Goal: Entertainment & Leisure: Consume media (video, audio)

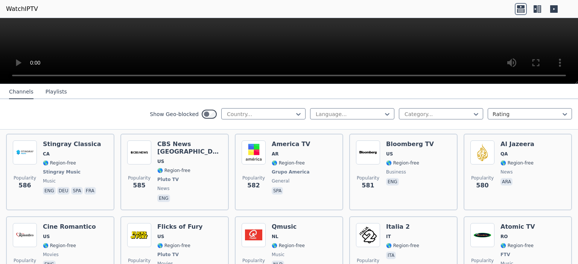
scroll to position [1956, 0]
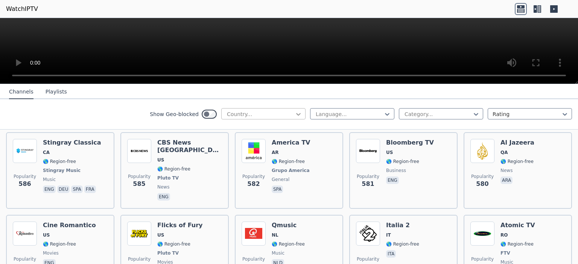
click at [295, 116] on icon at bounding box center [299, 115] width 8 height 8
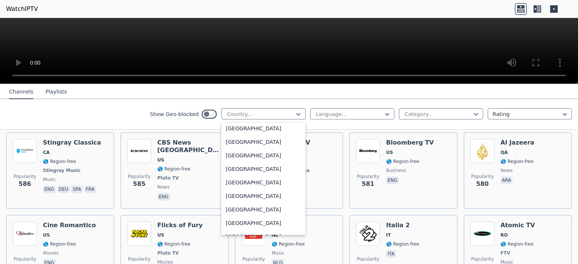
scroll to position [376, 0]
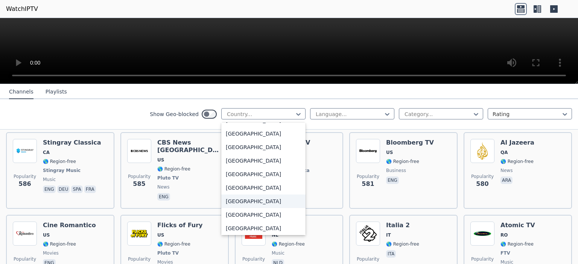
click at [235, 198] on div "[GEOGRAPHIC_DATA]" at bounding box center [263, 202] width 84 height 14
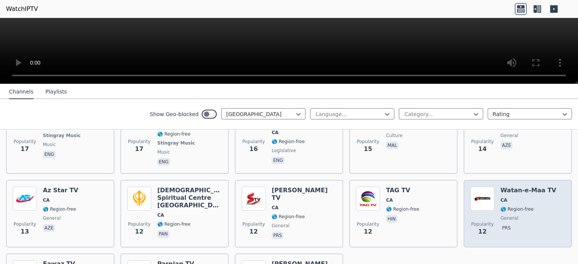
scroll to position [1813, 0]
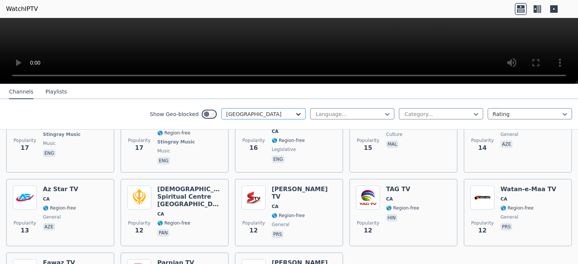
click at [295, 115] on icon at bounding box center [299, 115] width 8 height 8
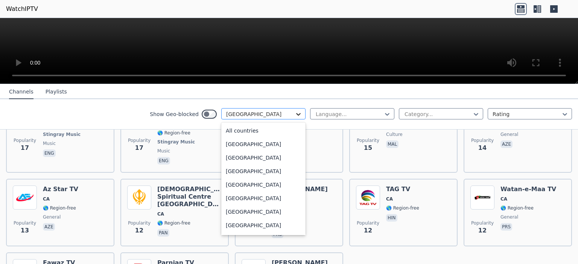
scroll to position [354, 0]
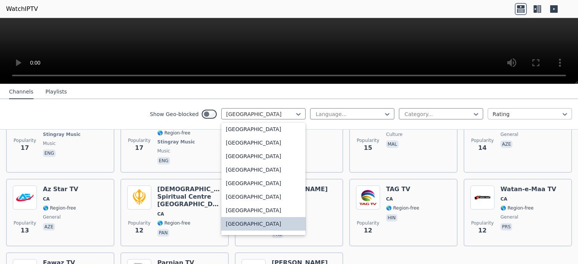
click at [547, 116] on div at bounding box center [526, 115] width 68 height 8
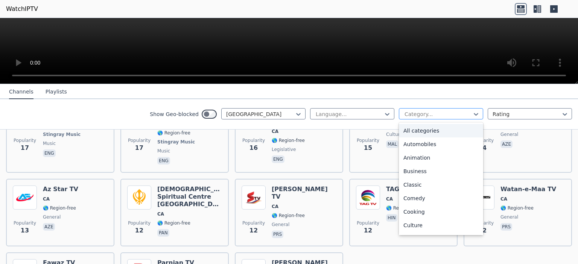
click at [463, 114] on div at bounding box center [438, 115] width 68 height 8
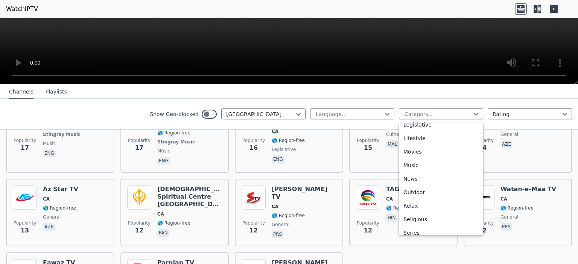
scroll to position [181, 0]
click at [429, 153] on div "Movies" at bounding box center [441, 154] width 84 height 14
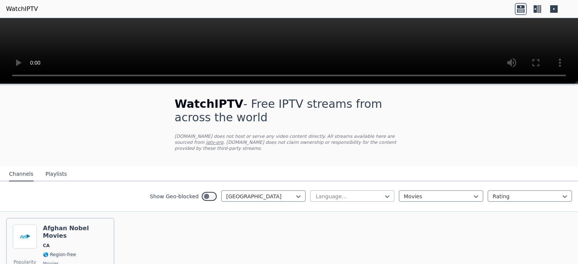
scroll to position [46, 0]
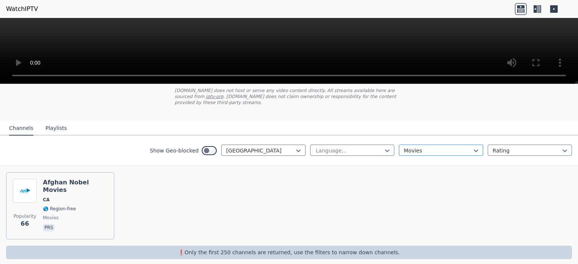
click at [466, 147] on div at bounding box center [438, 151] width 68 height 8
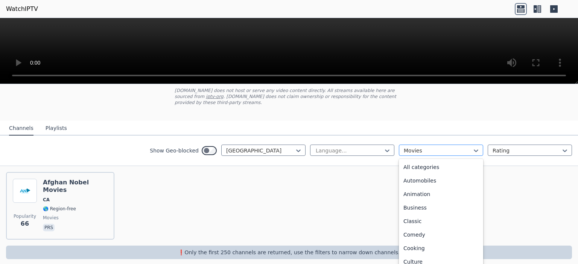
scroll to position [110, 0]
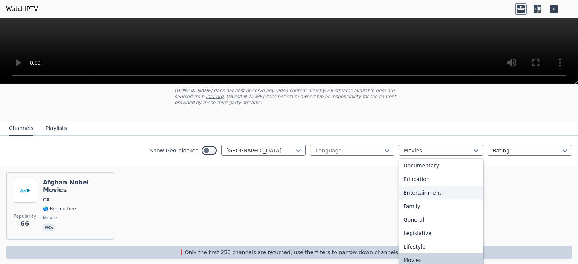
click at [439, 186] on div "Entertainment" at bounding box center [441, 193] width 84 height 14
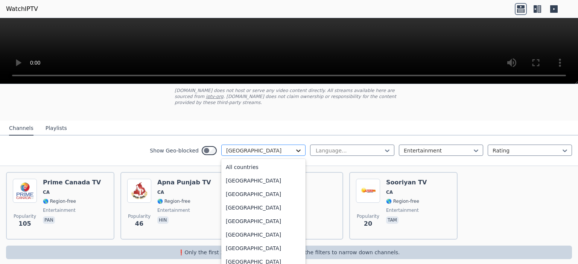
click at [296, 150] on icon at bounding box center [298, 151] width 5 height 3
click at [265, 161] on div "All countries" at bounding box center [263, 168] width 84 height 14
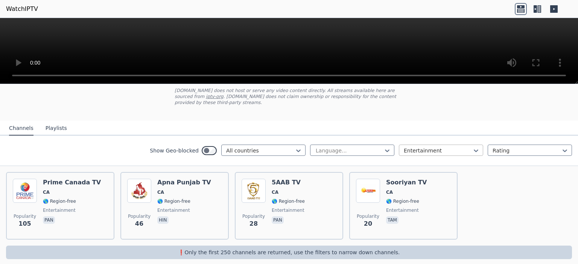
click at [457, 147] on div at bounding box center [438, 151] width 68 height 8
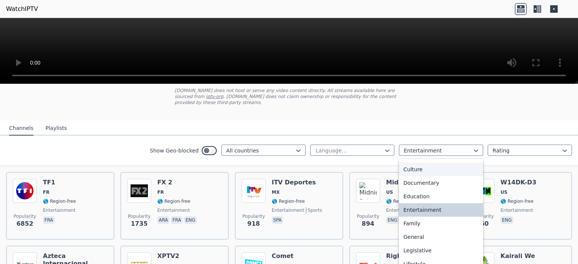
scroll to position [155, 0]
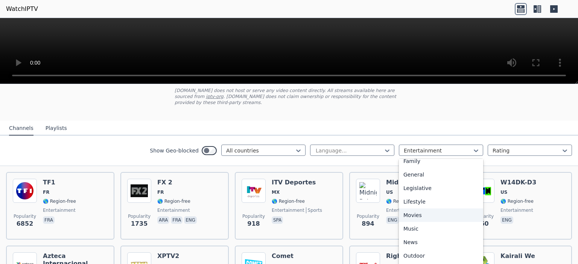
click at [428, 209] on div "Movies" at bounding box center [441, 216] width 84 height 14
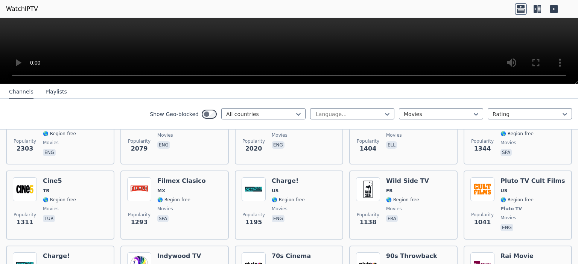
scroll to position [234, 0]
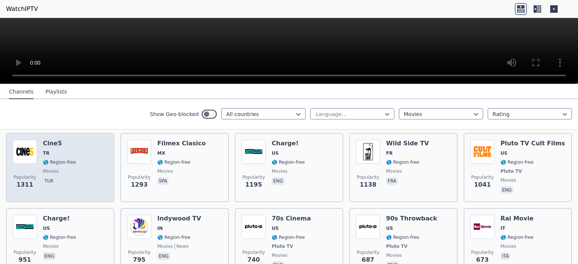
click at [53, 140] on h6 "Cine5" at bounding box center [59, 144] width 33 height 8
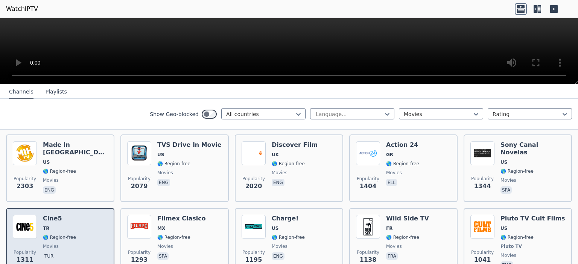
click at [72, 228] on div "Popularity 1311 Cine5 TR 🌎 Region-free movies tur" at bounding box center [60, 243] width 95 height 56
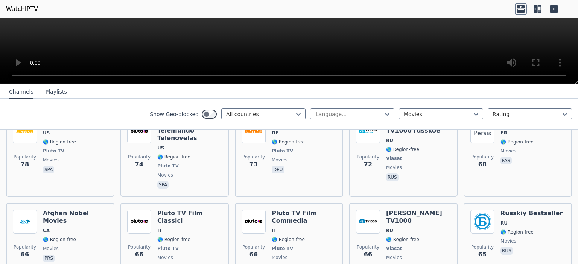
scroll to position [2190, 0]
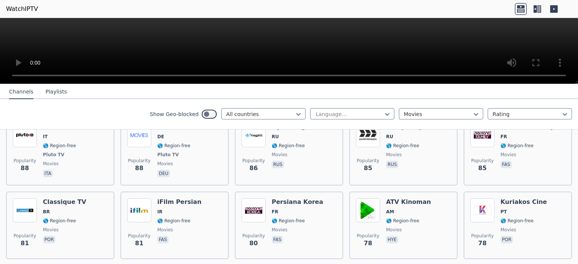
click at [49, 93] on button "Playlists" at bounding box center [56, 92] width 21 height 14
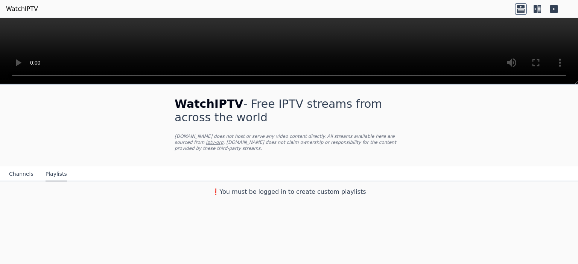
scroll to position [0, 0]
